Goal: Task Accomplishment & Management: Complete application form

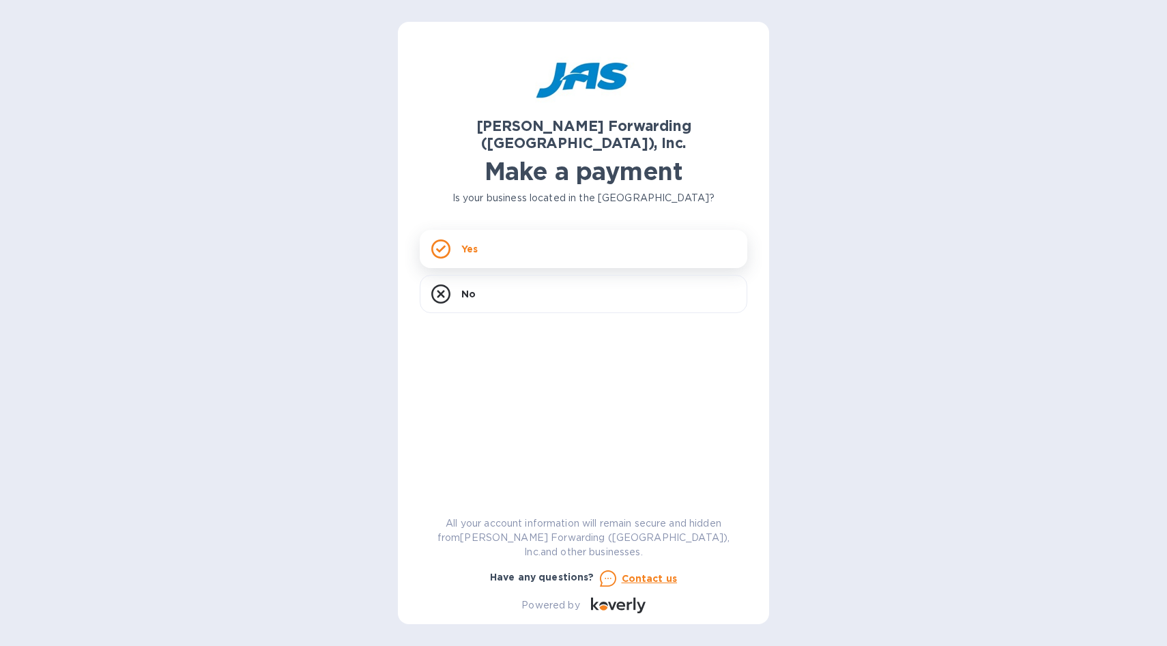
click at [449, 241] on rect at bounding box center [440, 249] width 17 height 17
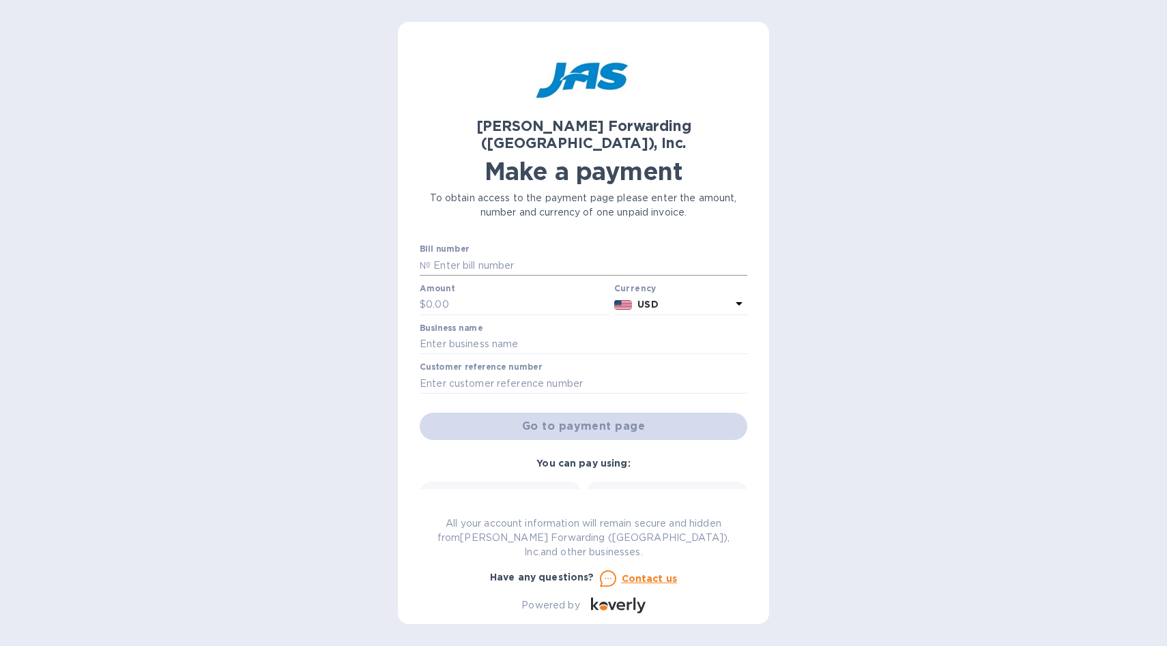
click at [454, 255] on input "text" at bounding box center [589, 265] width 317 height 20
paste input "SFO503338280"
type input "SFO503338280"
click at [463, 295] on input "text" at bounding box center [517, 305] width 183 height 20
paste input "2,367.05"
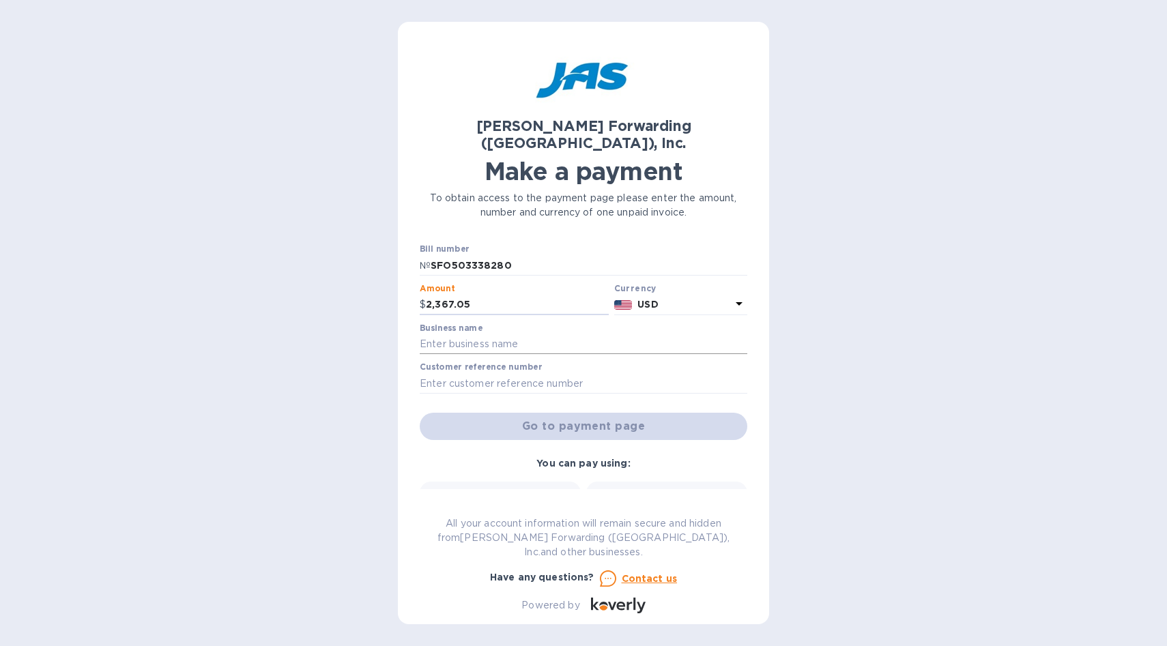
type input "2,367.05"
click at [584, 334] on input "text" at bounding box center [584, 344] width 328 height 20
type input "Bulo LLC"
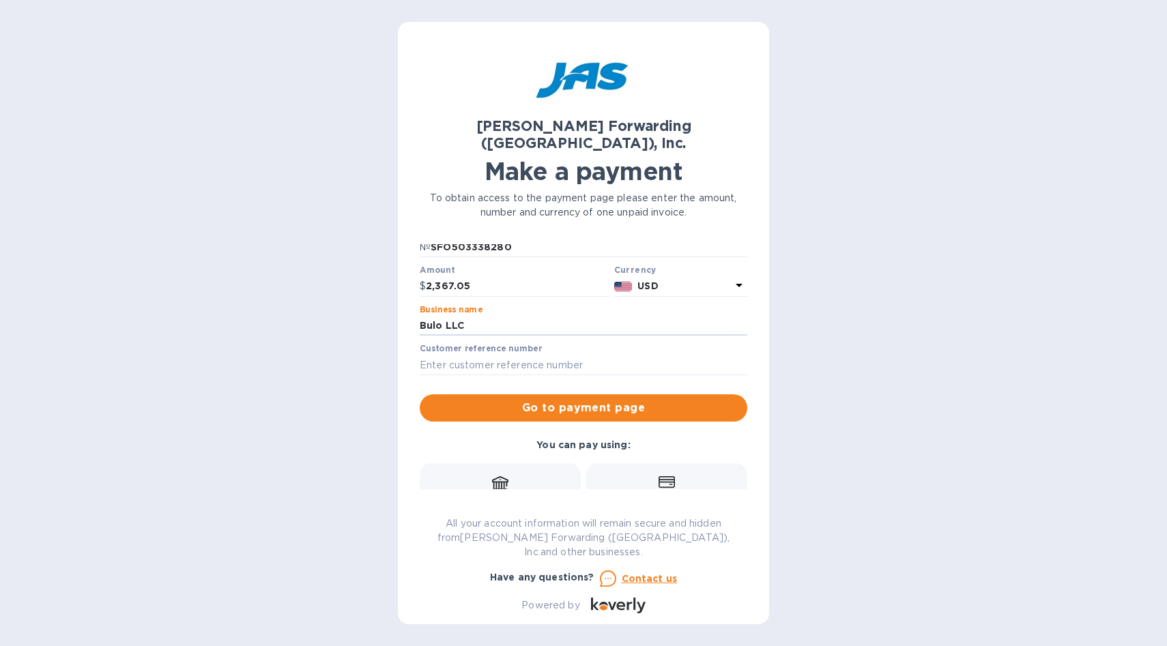
scroll to position [19, 0]
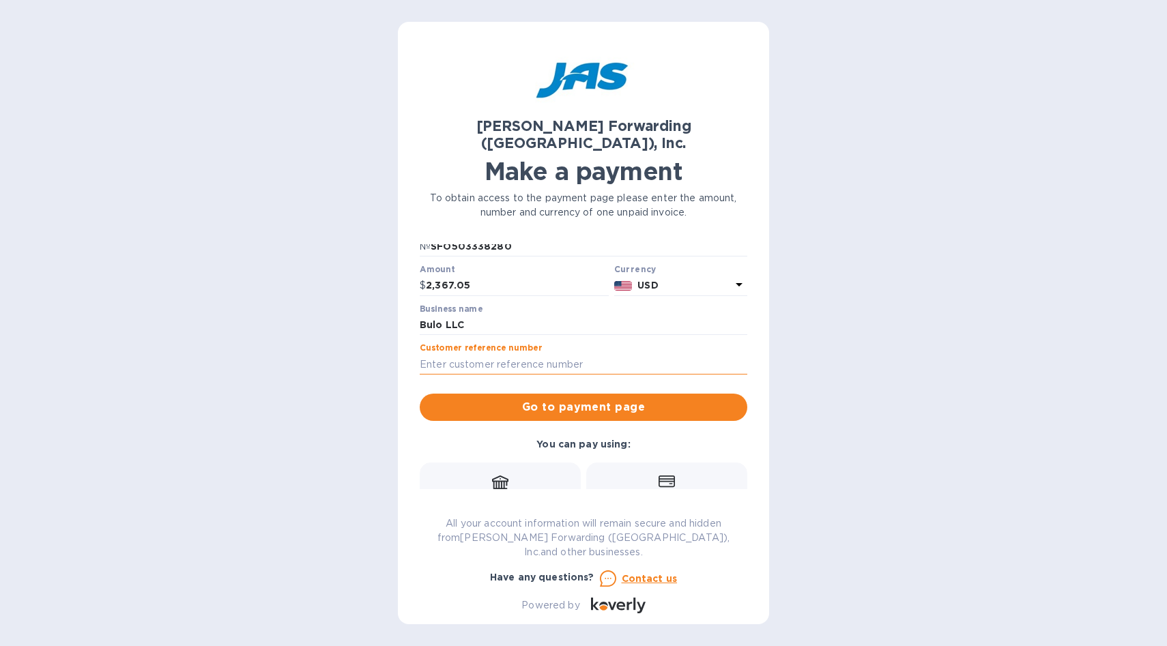
click at [460, 354] on input "text" at bounding box center [584, 364] width 328 height 20
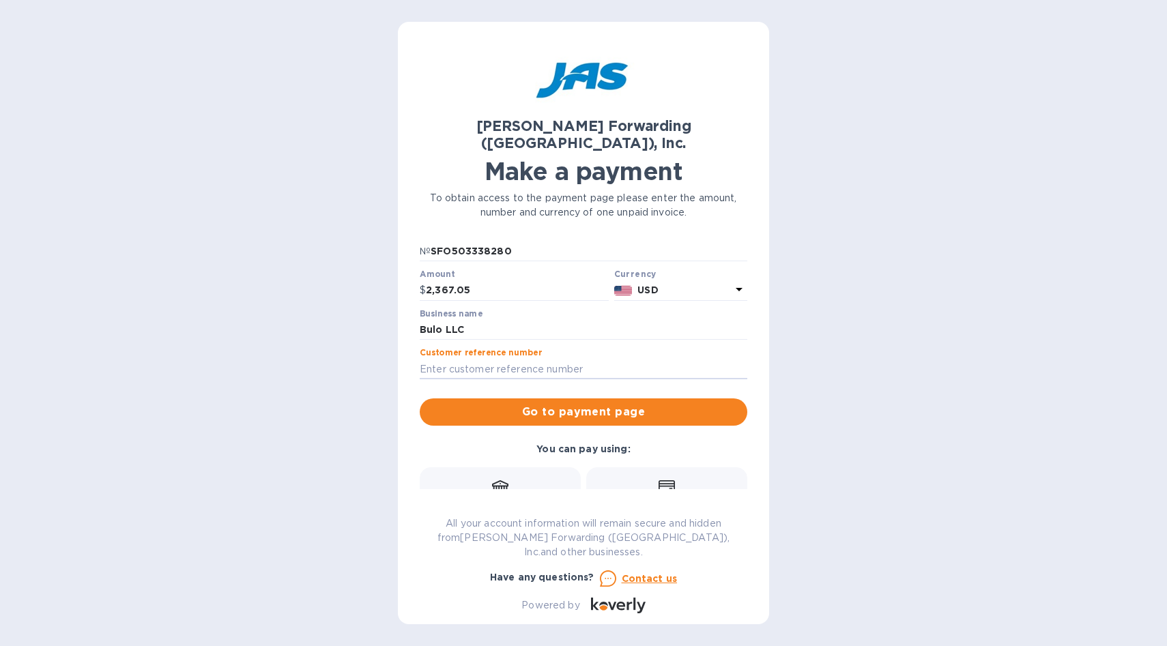
scroll to position [0, 0]
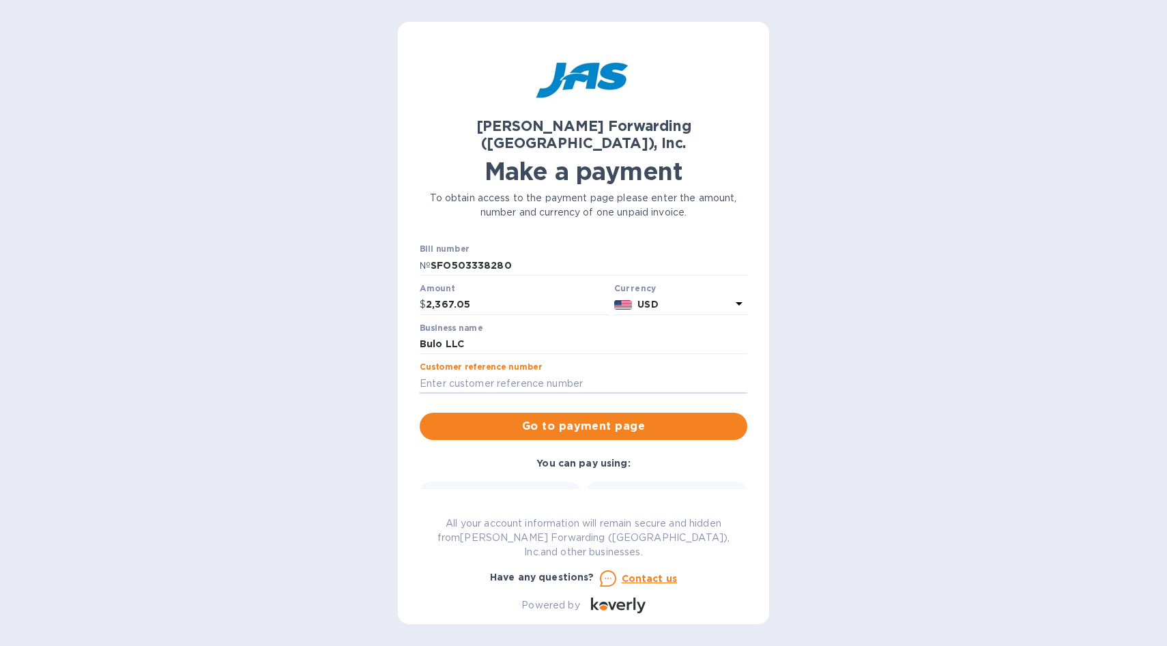
paste input "SFO503338280"
click at [566, 458] on b "You can pay using:" at bounding box center [582, 463] width 93 height 11
click at [523, 373] on input "SFO503338280_" at bounding box center [584, 383] width 328 height 20
type input "SFO503338280_Yuko"
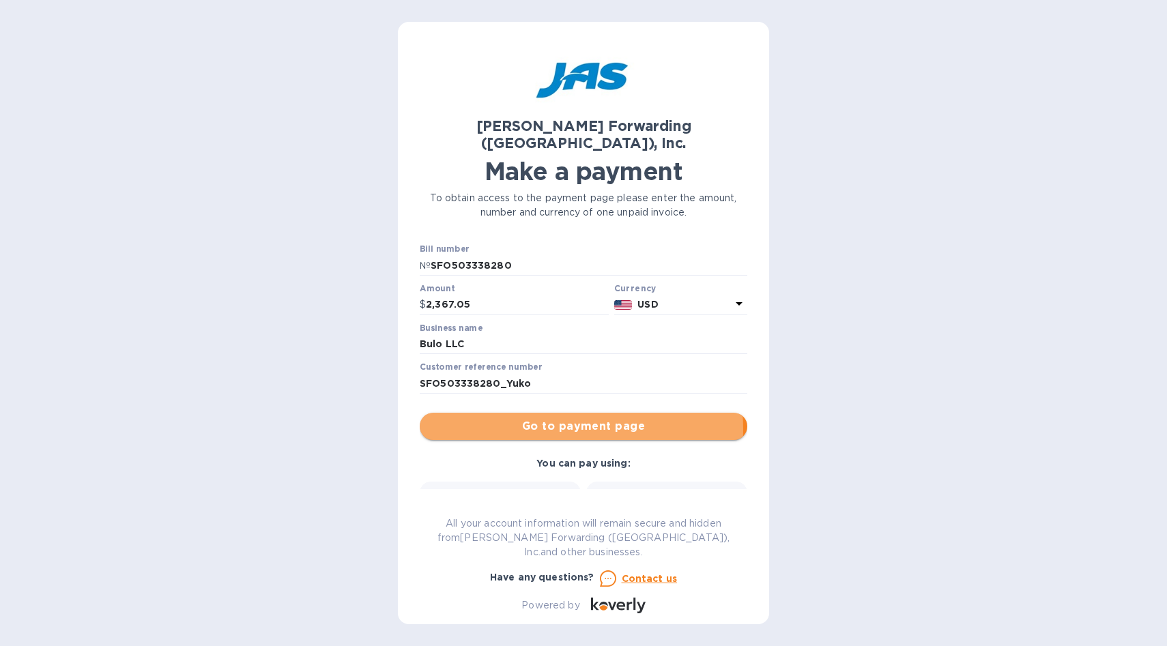
click at [563, 418] on span "Go to payment page" at bounding box center [584, 426] width 306 height 16
